Goal: Navigation & Orientation: Find specific page/section

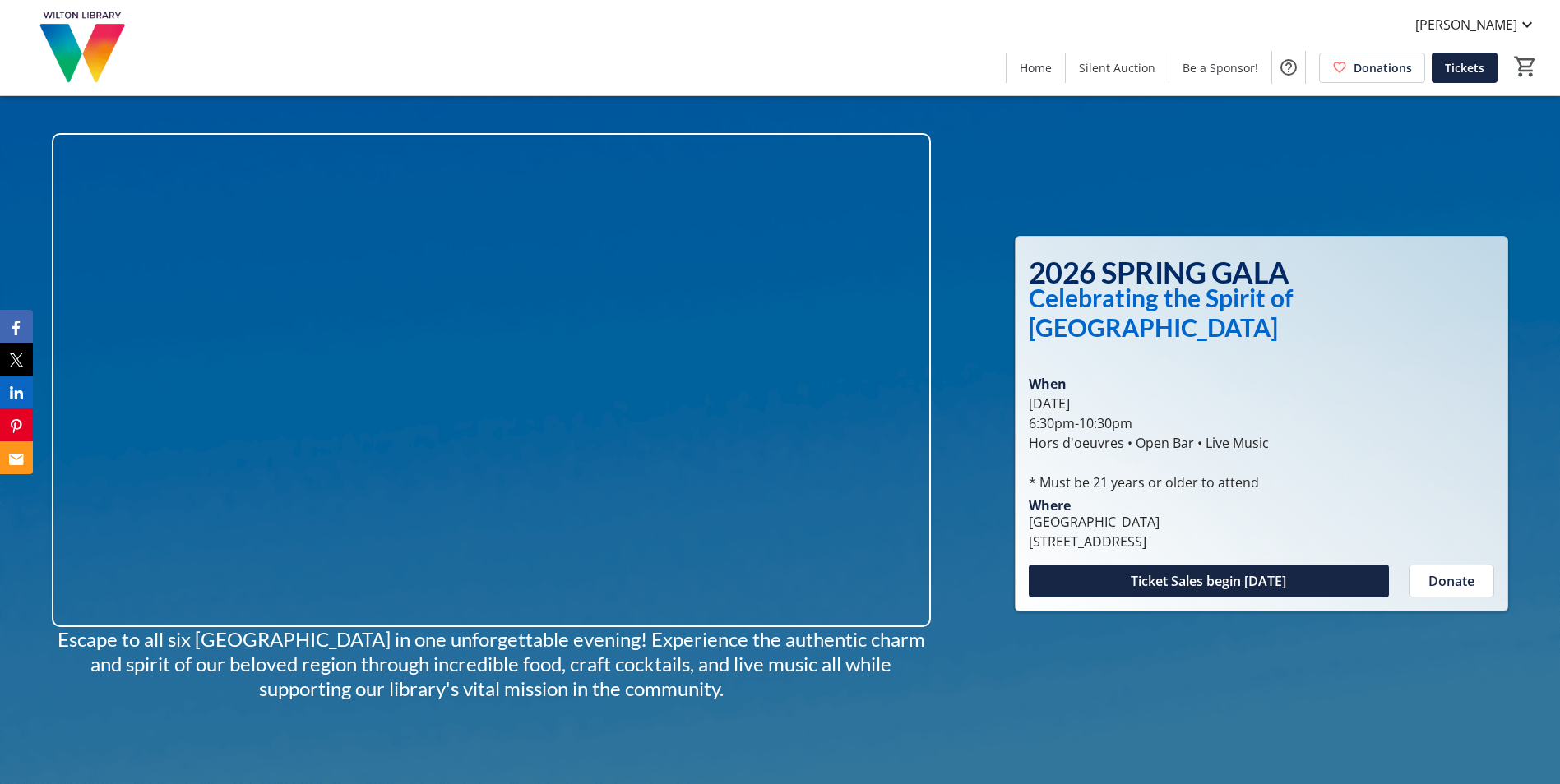
scroll to position [3700, 0]
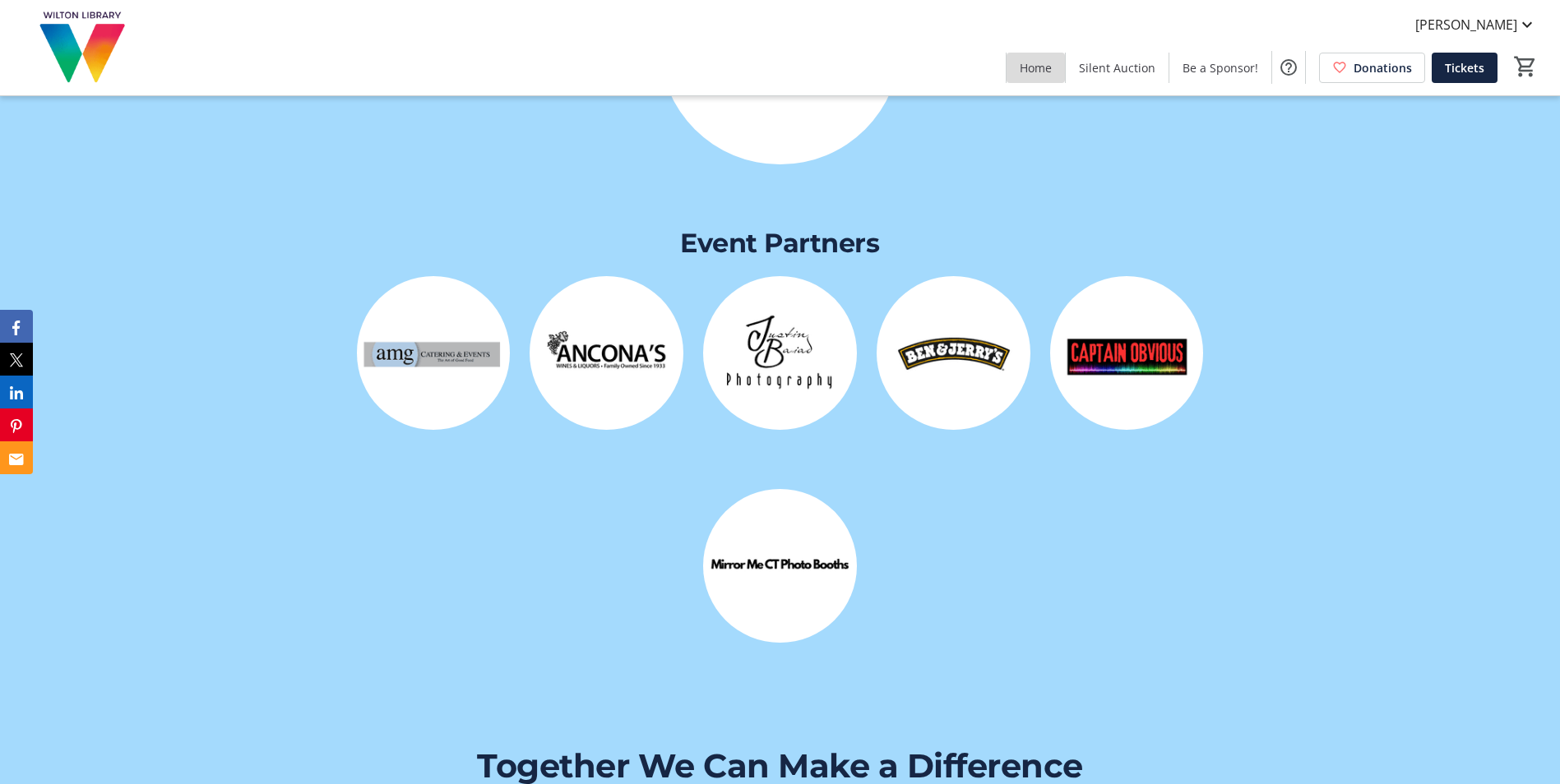
click at [1029, 68] on span "Home" at bounding box center [1036, 67] width 32 height 17
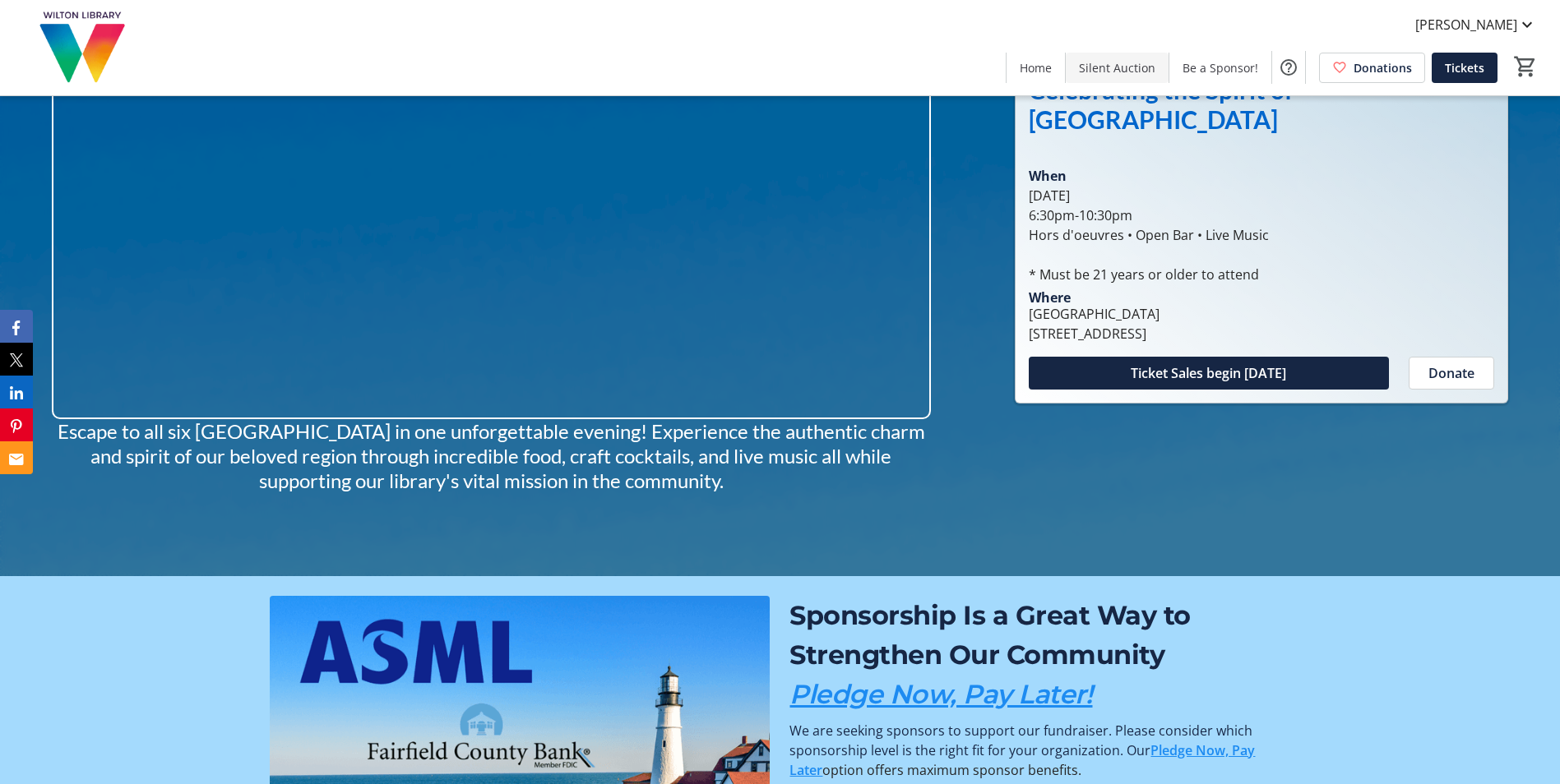
scroll to position [0, 0]
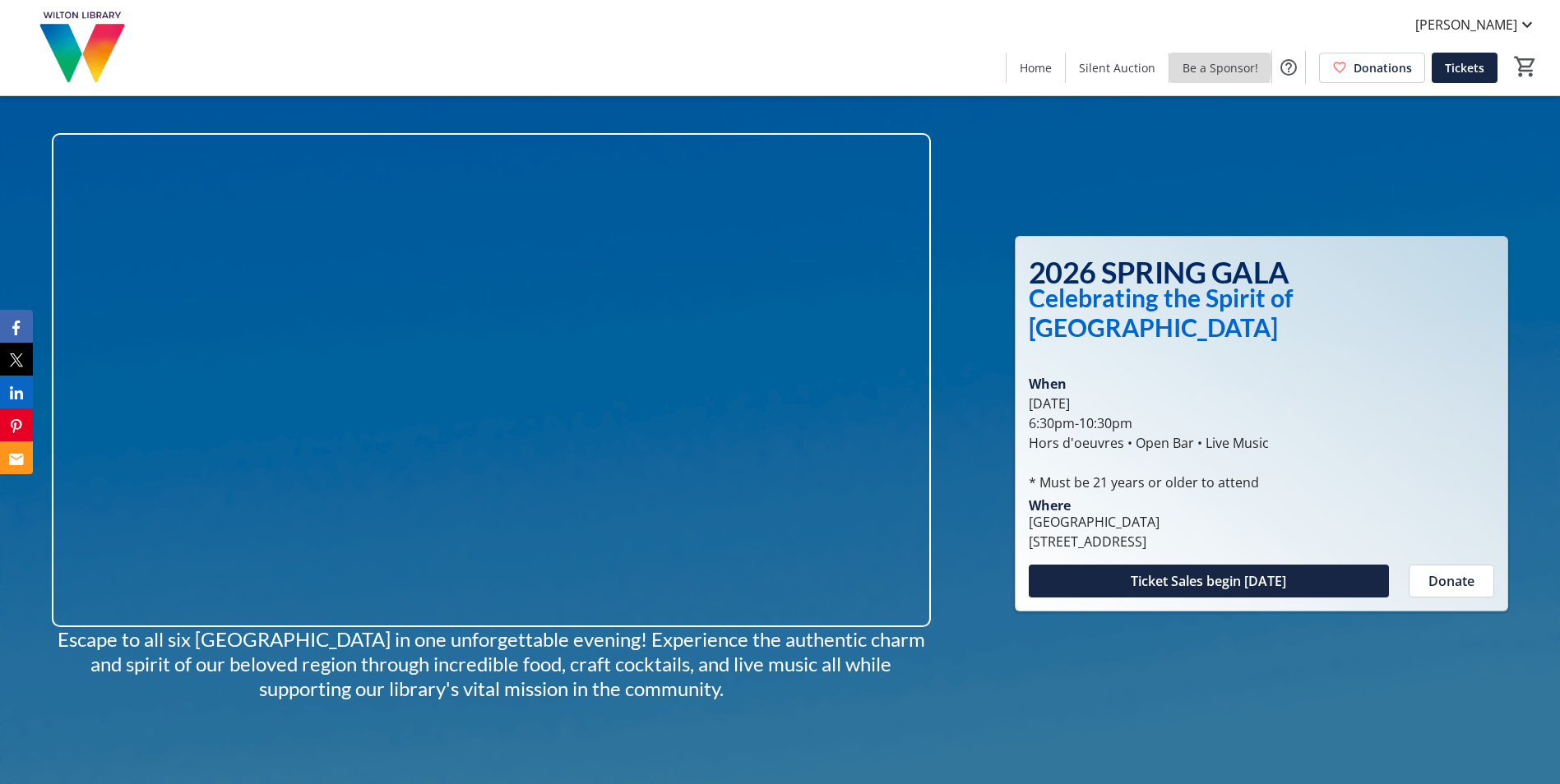
click at [1205, 65] on span "Be a Sponsor!" at bounding box center [1220, 67] width 75 height 17
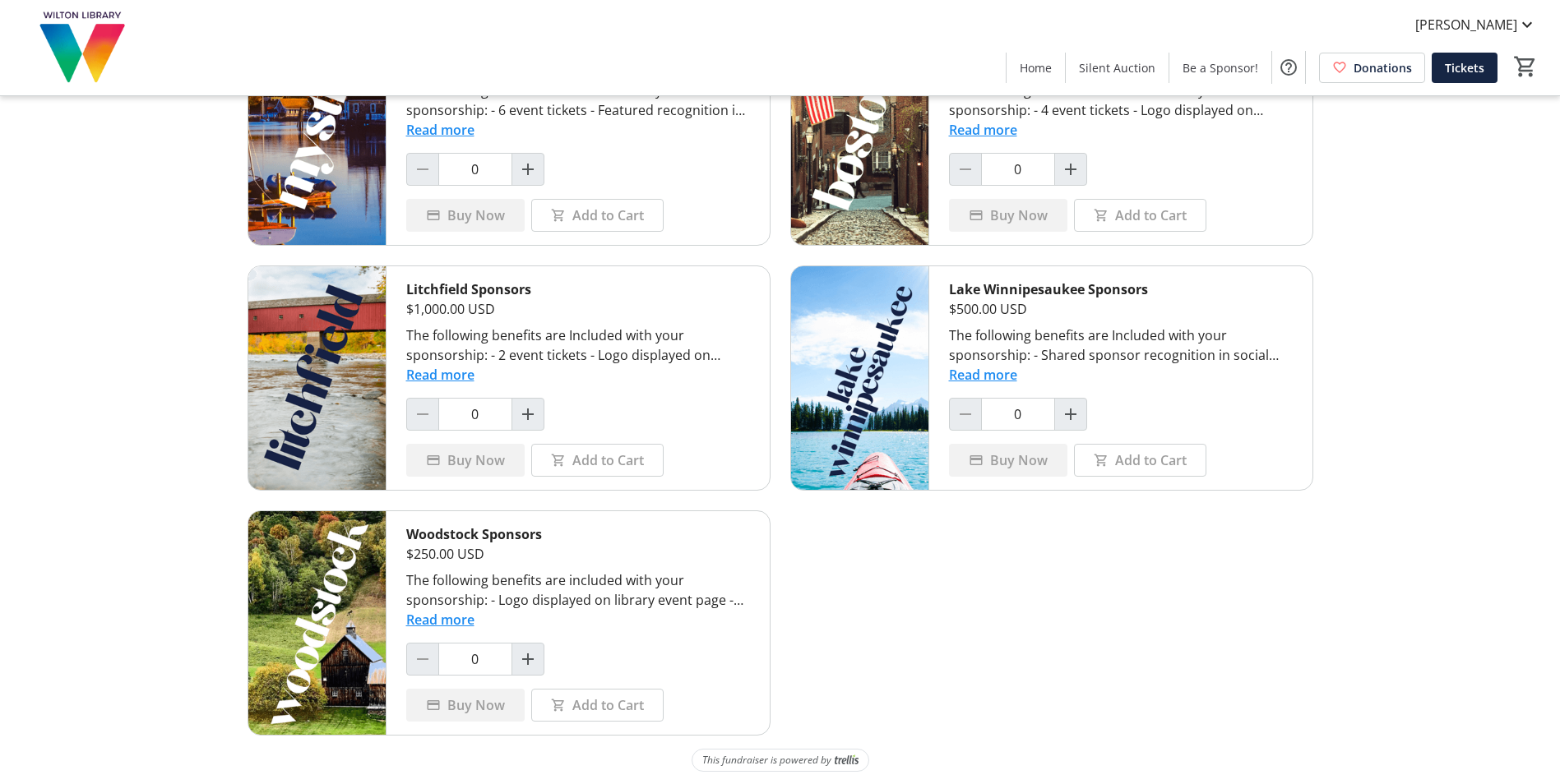
scroll to position [400, 0]
click at [1036, 70] on span "Home" at bounding box center [1036, 67] width 32 height 17
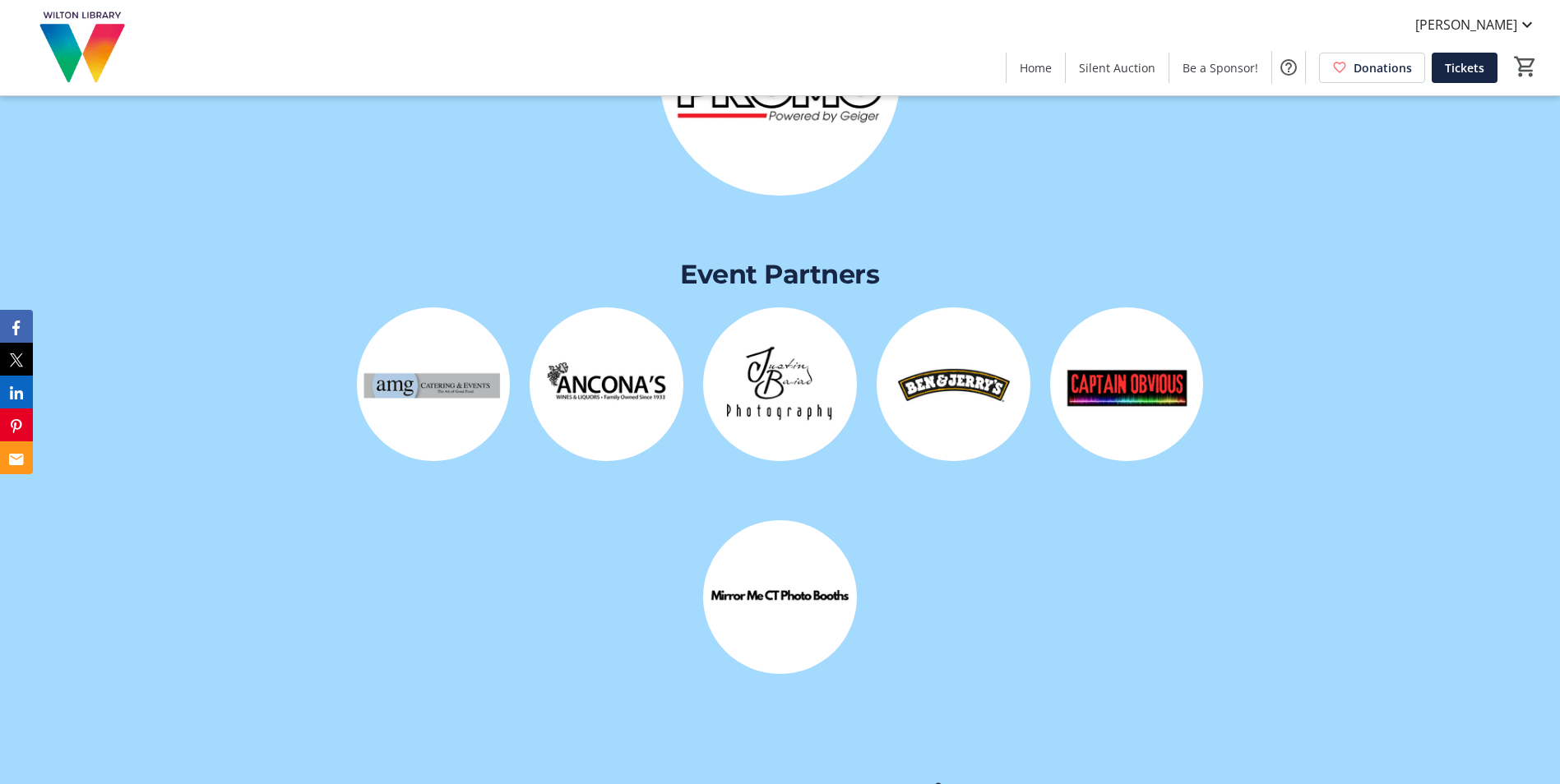
scroll to position [3617, 0]
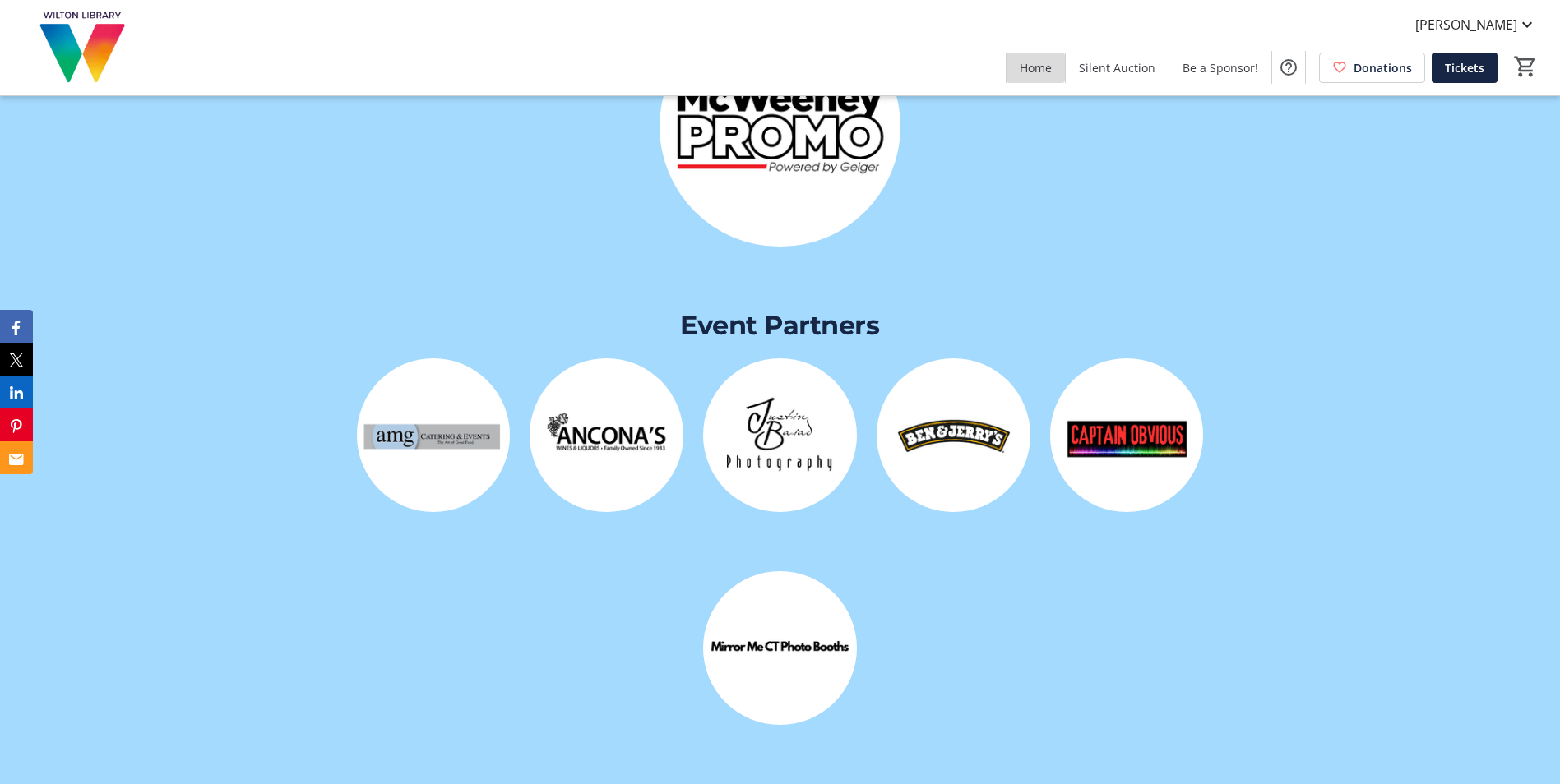
click at [1035, 62] on span "Home" at bounding box center [1036, 67] width 32 height 17
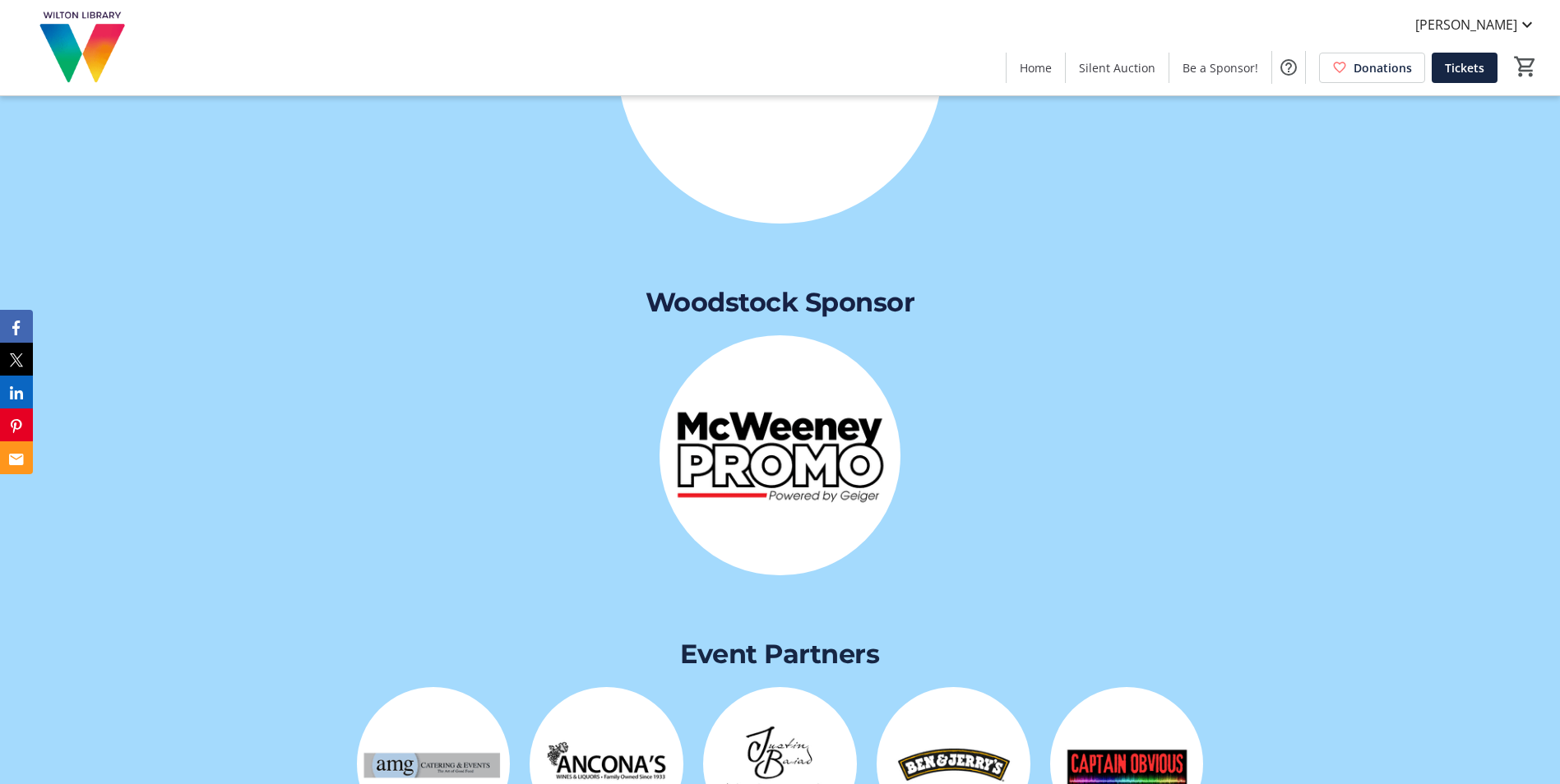
scroll to position [3700, 0]
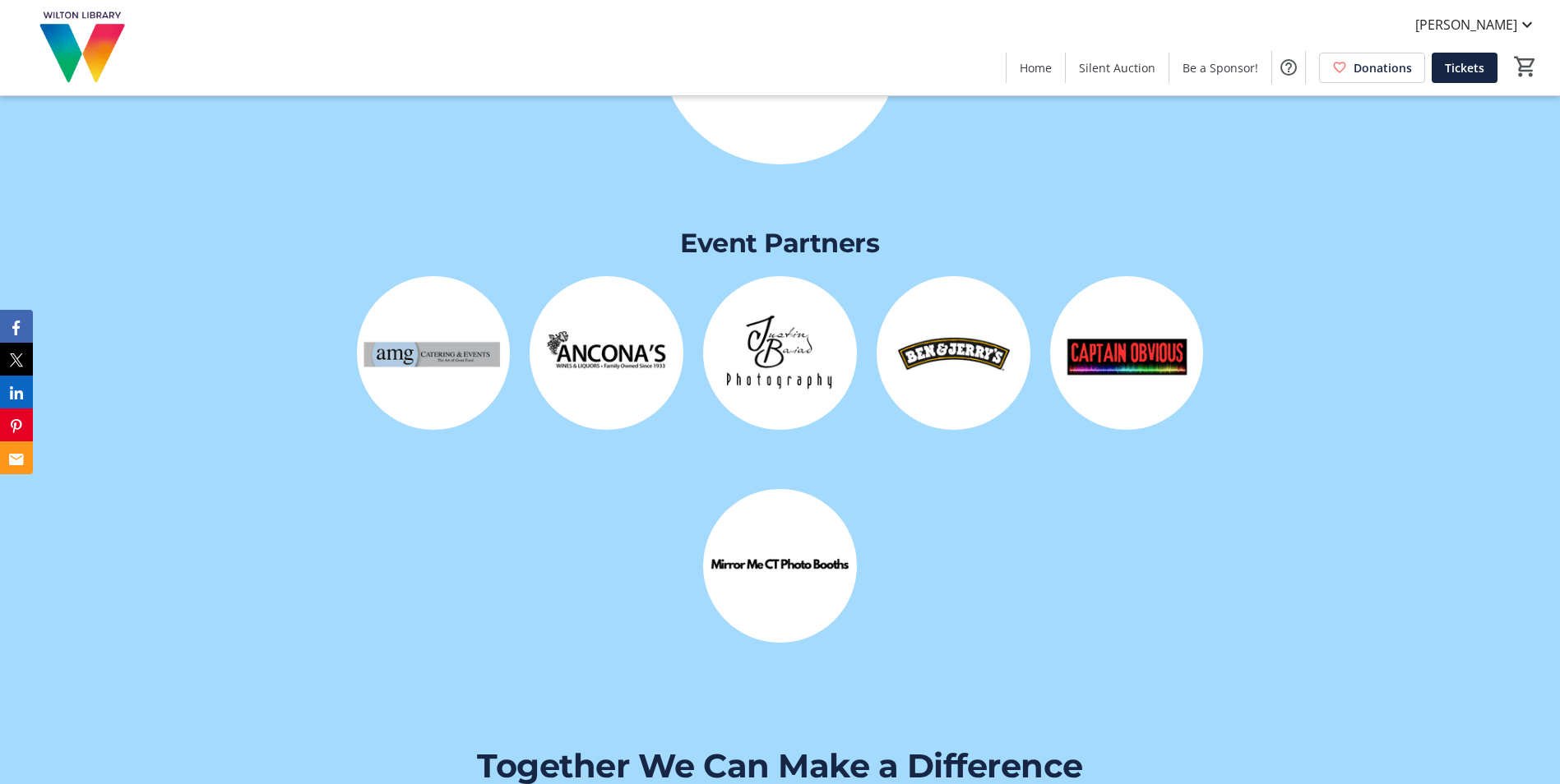
drag, startPoint x: 272, startPoint y: 157, endPoint x: 272, endPoint y: 140, distance: 17.0
click at [272, 149] on div at bounding box center [780, 74] width 1041 height 300
click at [1036, 64] on span "Home" at bounding box center [1036, 67] width 32 height 17
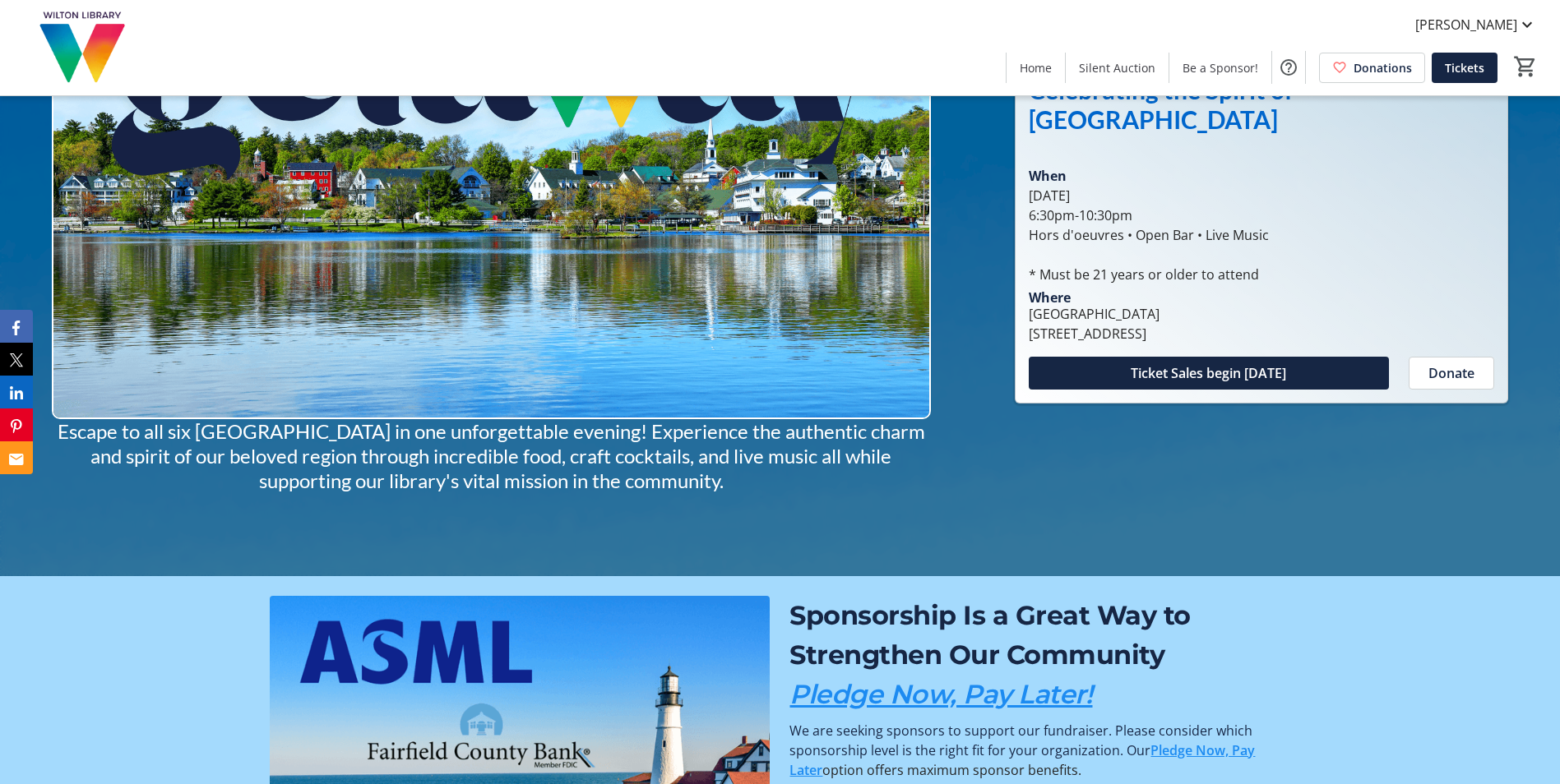
scroll to position [0, 0]
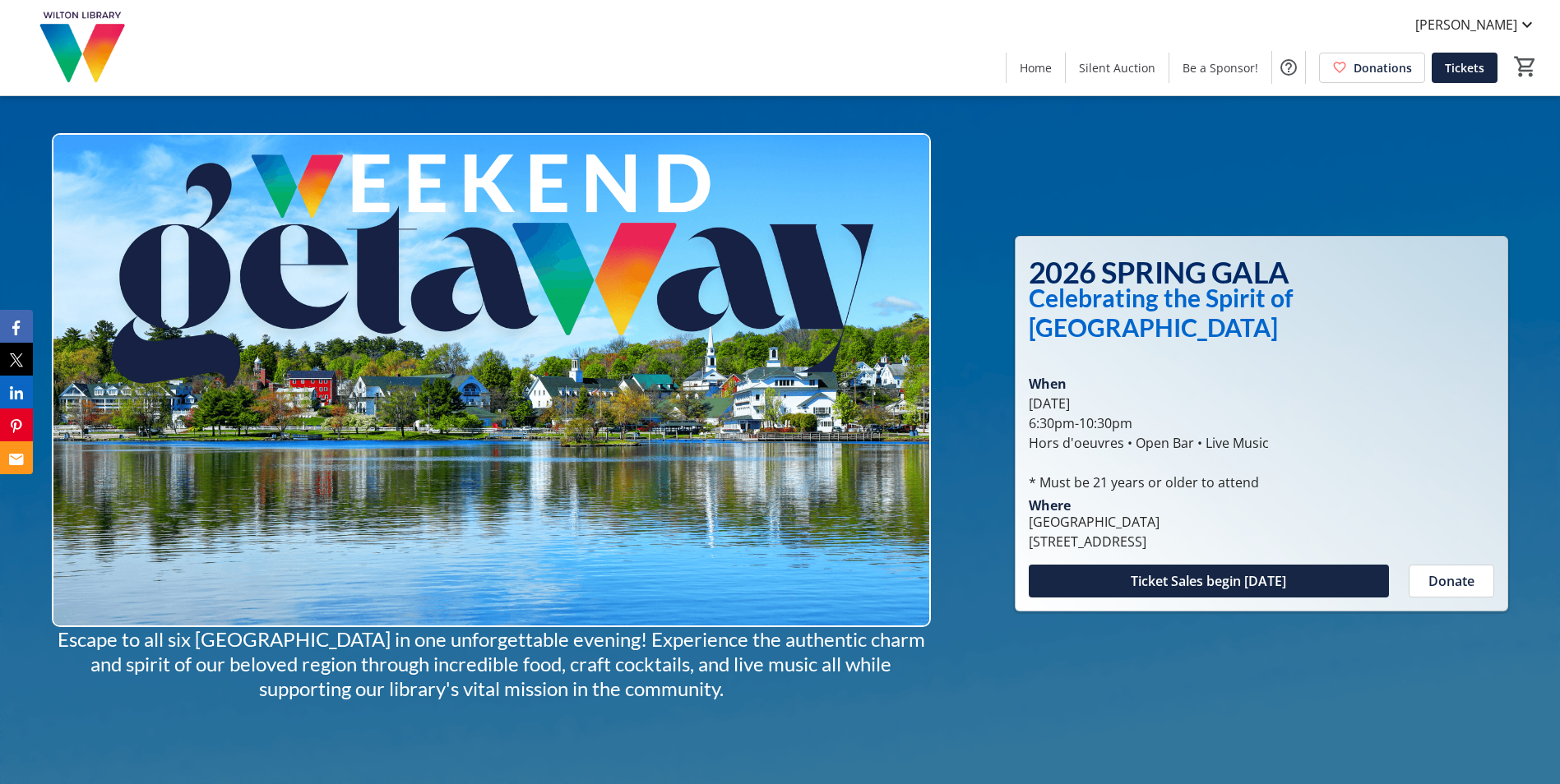
click at [1000, 184] on div at bounding box center [780, 392] width 1560 height 784
